Goal: Transaction & Acquisition: Purchase product/service

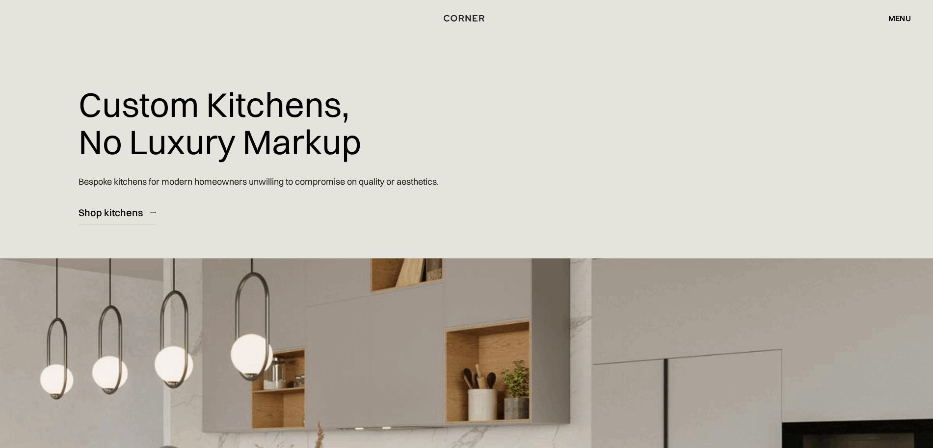
click at [901, 19] on div "menu" at bounding box center [900, 18] width 23 height 8
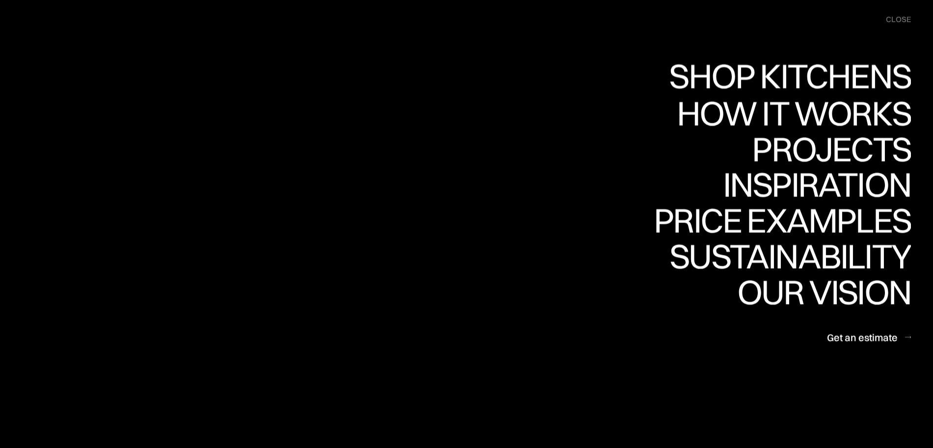
click at [803, 67] on div "Shop Kitchens" at bounding box center [787, 76] width 247 height 34
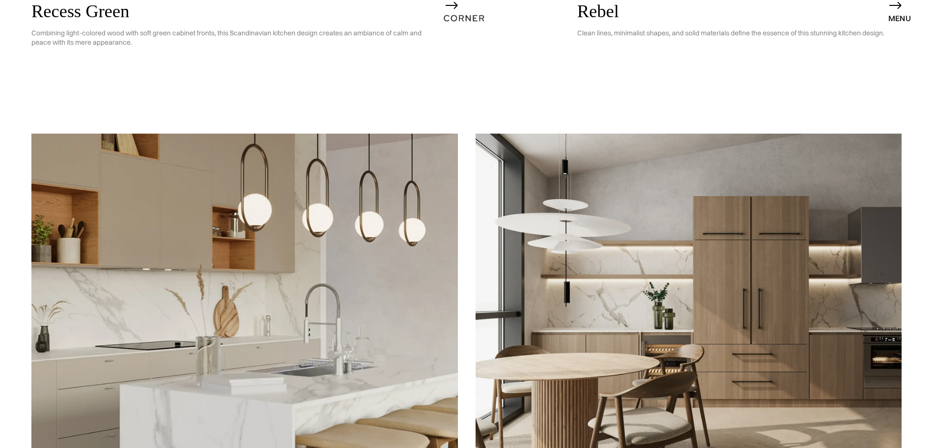
scroll to position [2578, 0]
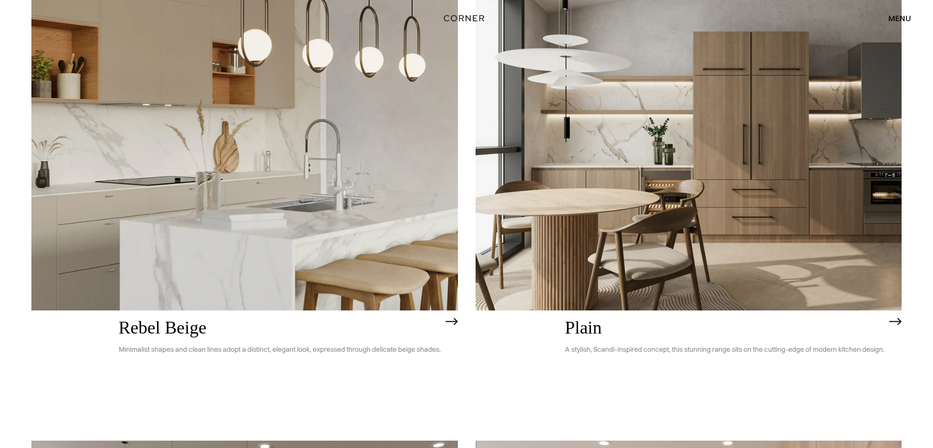
click at [737, 167] on img at bounding box center [689, 139] width 427 height 341
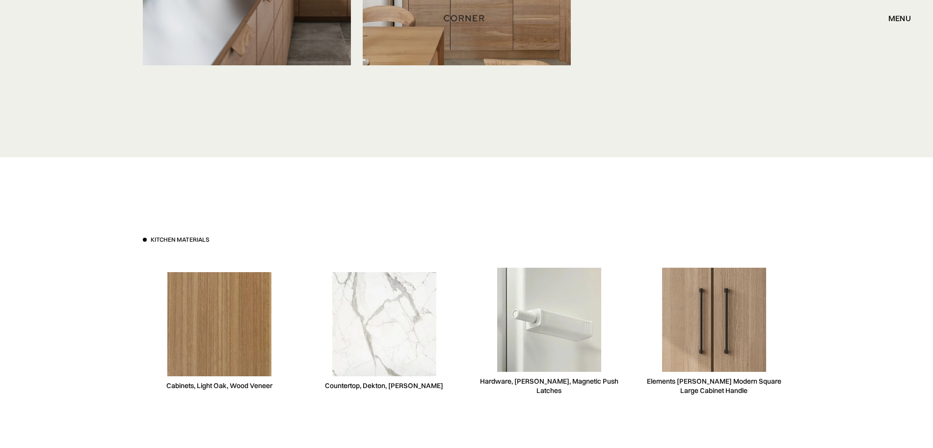
scroll to position [2578, 0]
